Goal: Information Seeking & Learning: Learn about a topic

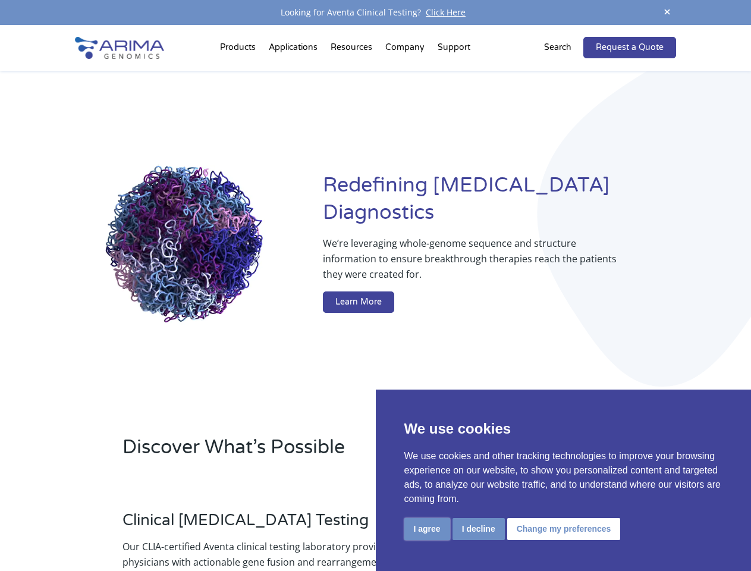
click at [427, 528] on button "I agree" at bounding box center [427, 529] width 46 height 22
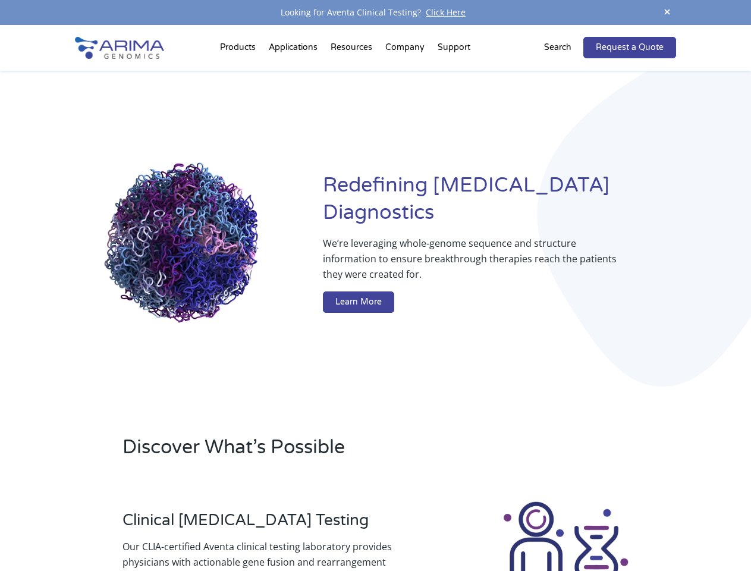
click at [478, 528] on div at bounding box center [565, 565] width 221 height 132
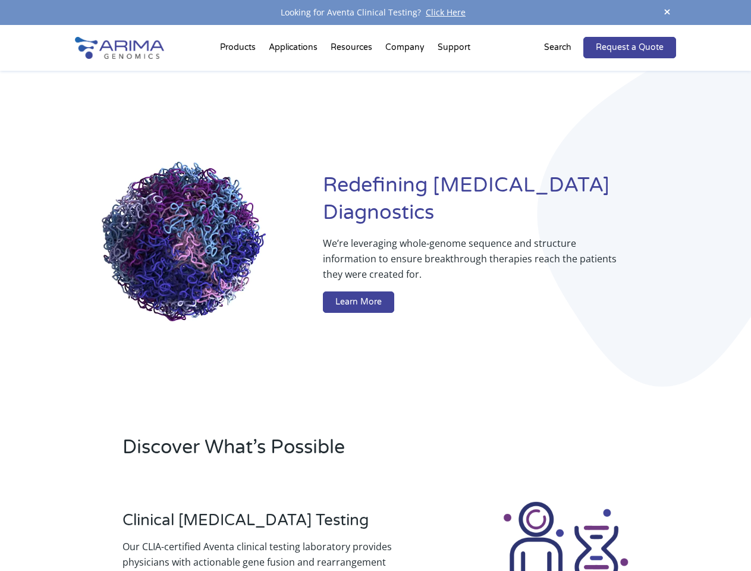
click at [562, 528] on img at bounding box center [565, 565] width 132 height 132
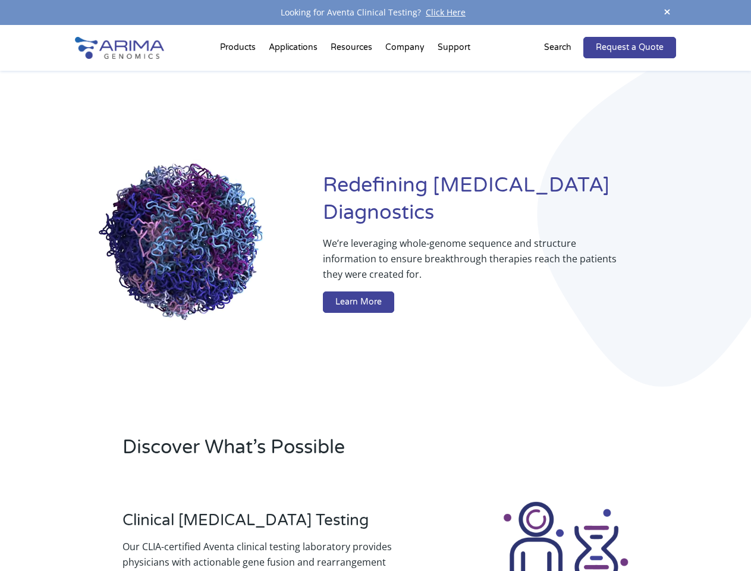
click at [667, 12] on span at bounding box center [667, 13] width 18 height 16
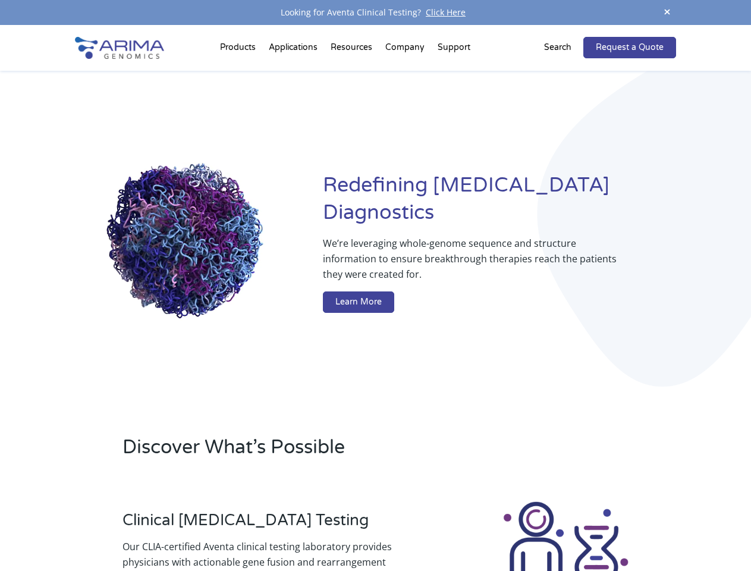
click at [240, 71] on div "Redefining [MEDICAL_DATA] Diagnostics We’re leveraging whole-genome sequence an…" at bounding box center [375, 245] width 600 height 348
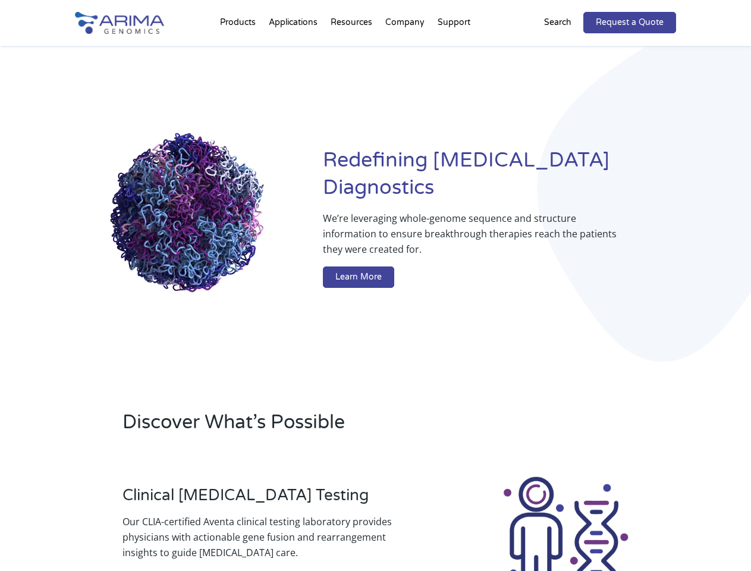
click at [353, 50] on div "Redefining [MEDICAL_DATA] Diagnostics We’re leveraging whole-genome sequence an…" at bounding box center [375, 220] width 600 height 348
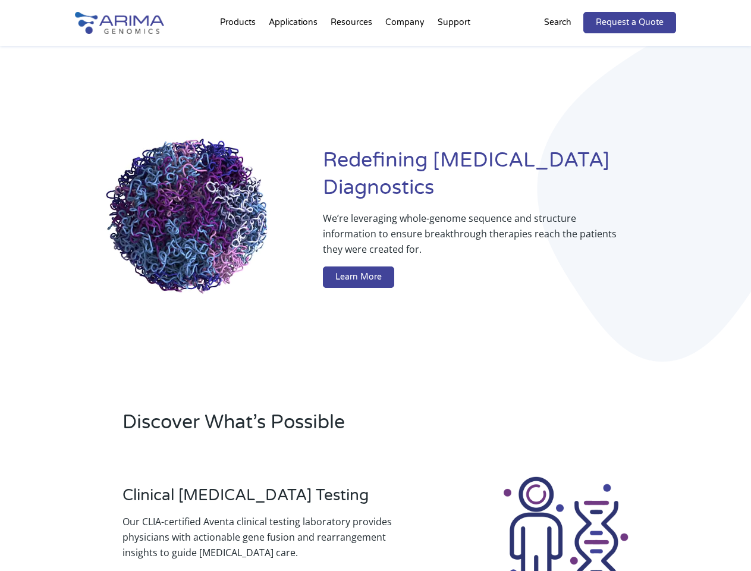
click at [405, 50] on div "Redefining [MEDICAL_DATA] Diagnostics We’re leveraging whole-genome sequence an…" at bounding box center [375, 220] width 600 height 348
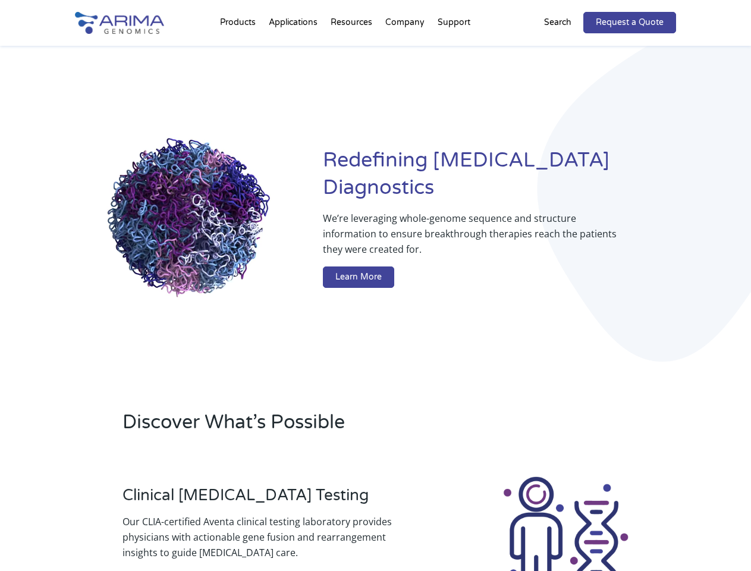
click at [454, 50] on div "Redefining [MEDICAL_DATA] Diagnostics We’re leveraging whole-genome sequence an…" at bounding box center [375, 220] width 600 height 348
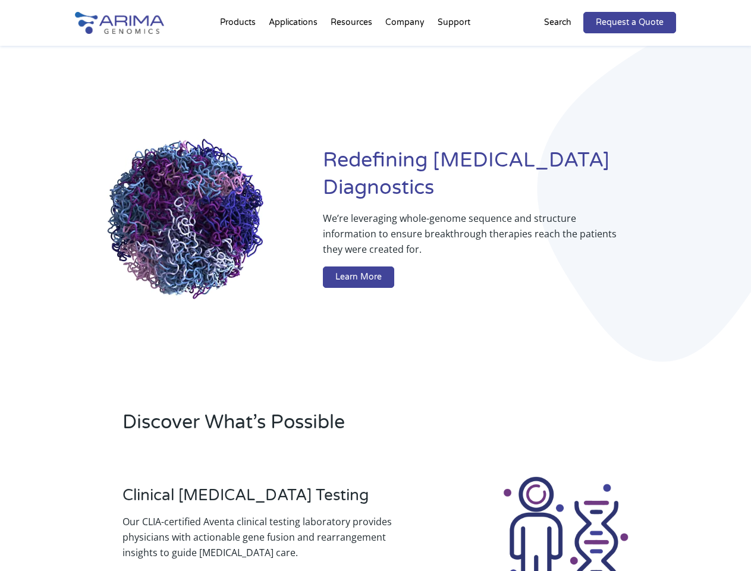
click at [565, 48] on div "Redefining [MEDICAL_DATA] Diagnostics We’re leveraging whole-genome sequence an…" at bounding box center [375, 220] width 600 height 348
